Goal: Task Accomplishment & Management: Manage account settings

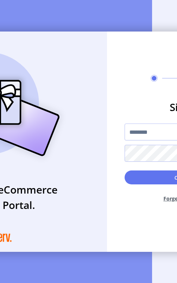
scroll to position [0, 26]
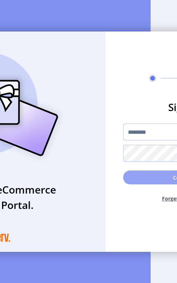
type input "**********"
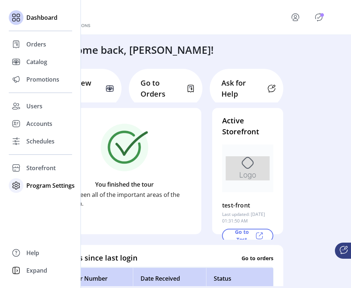
click at [37, 188] on span "Program Settings" at bounding box center [50, 185] width 48 height 9
click at [37, 202] on span "Templates" at bounding box center [40, 200] width 29 height 9
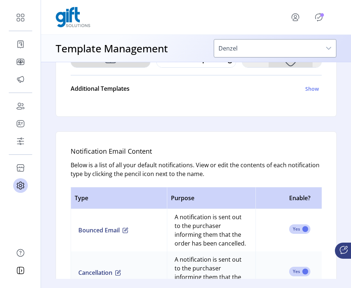
scroll to position [330, 0]
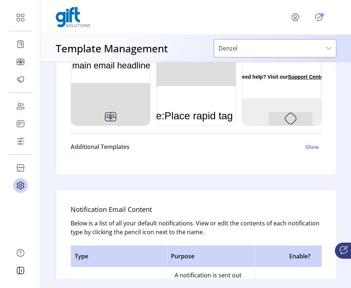
click at [290, 145] on h6 "Show" at bounding box center [312, 147] width 14 height 8
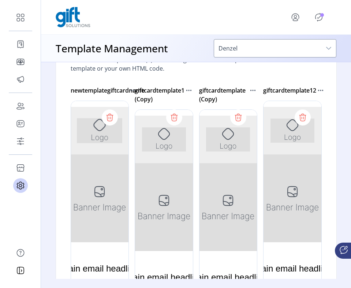
scroll to position [473, 0]
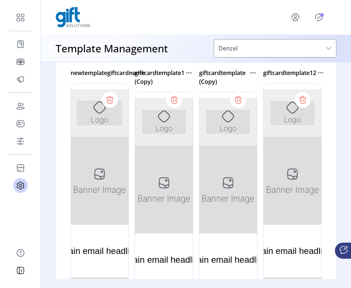
click at [286, 190] on div at bounding box center [292, 193] width 59 height 220
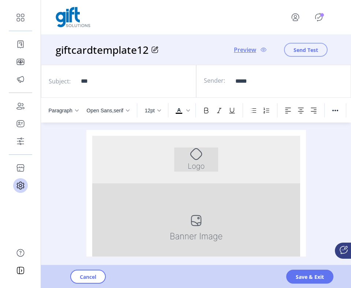
click at [290, 53] on span "Send Test" at bounding box center [306, 50] width 25 height 8
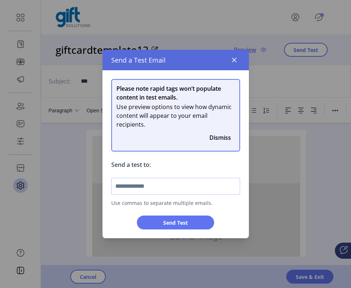
click at [201, 185] on input "text" at bounding box center [175, 186] width 129 height 17
type input "**********"
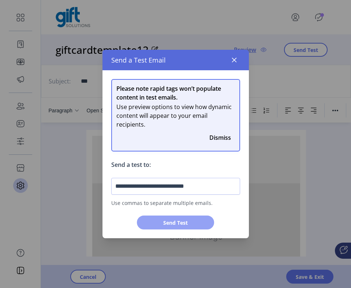
click at [193, 220] on span "Send Test" at bounding box center [175, 223] width 58 height 8
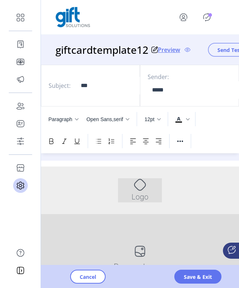
click at [234, 47] on span "Send Test" at bounding box center [230, 50] width 25 height 8
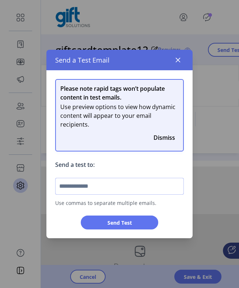
click at [145, 179] on input "text" at bounding box center [119, 186] width 129 height 17
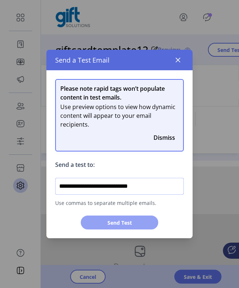
type input "**********"
click at [145, 221] on span "Send Test" at bounding box center [119, 223] width 58 height 8
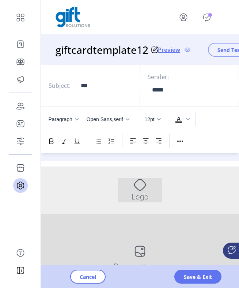
click at [216, 50] on button "Send Test" at bounding box center [230, 50] width 44 height 14
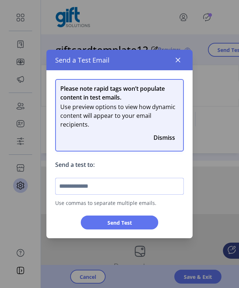
click at [153, 191] on input "text" at bounding box center [119, 186] width 129 height 17
